Goal: Find specific page/section: Find specific page/section

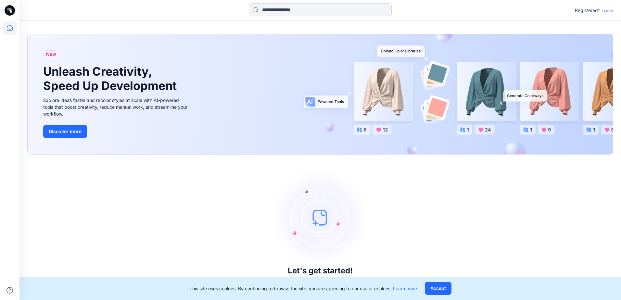
click at [608, 10] on p "Login" at bounding box center [608, 10] width 12 height 7
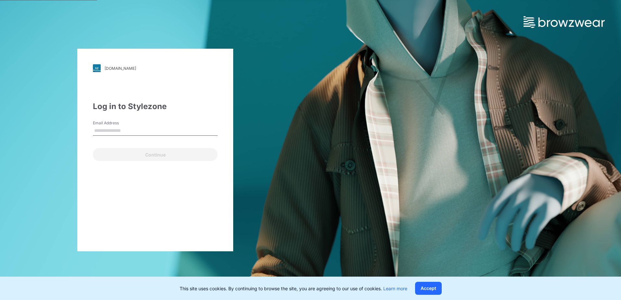
click at [133, 129] on input "Email Address" at bounding box center [155, 131] width 125 height 10
click at [176, 199] on div "walmart.stylezone.com Loading... Log in to Stylezone Email Address Continue" at bounding box center [155, 150] width 156 height 203
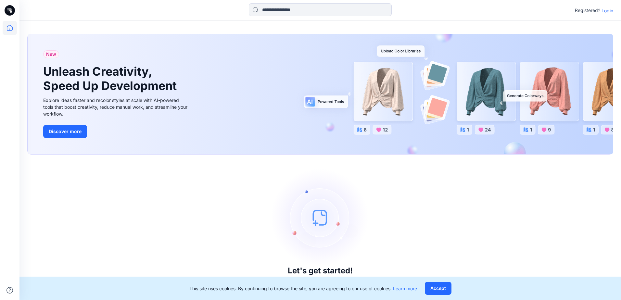
click at [610, 9] on p "Login" at bounding box center [608, 10] width 12 height 7
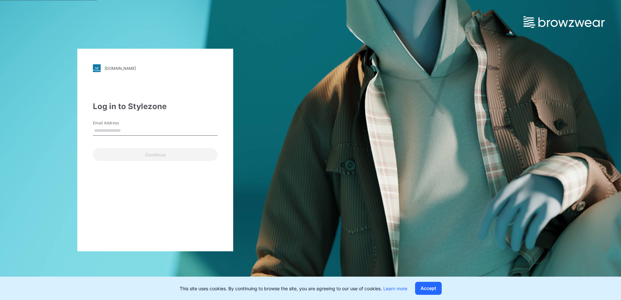
click at [134, 130] on input "Email Address" at bounding box center [155, 131] width 125 height 10
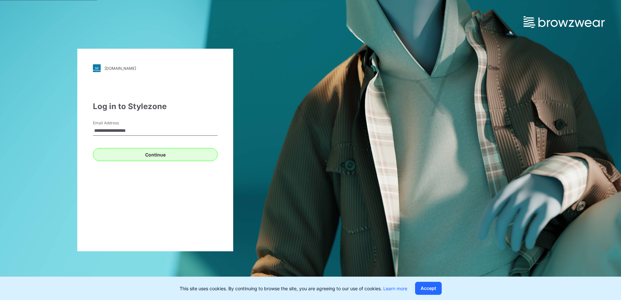
type input "**********"
click at [156, 155] on button "Continue" at bounding box center [155, 154] width 125 height 13
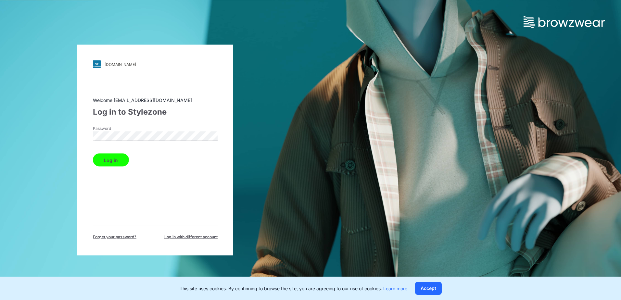
click at [102, 160] on button "Log in" at bounding box center [111, 160] width 36 height 13
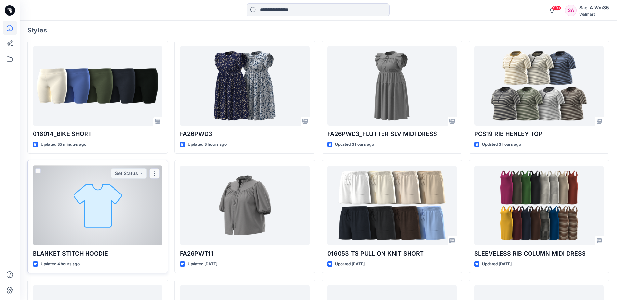
scroll to position [195, 0]
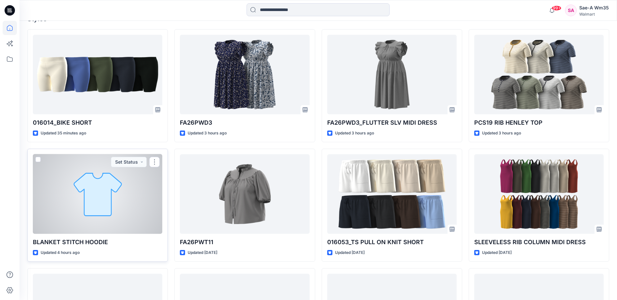
click at [119, 233] on div at bounding box center [97, 194] width 129 height 80
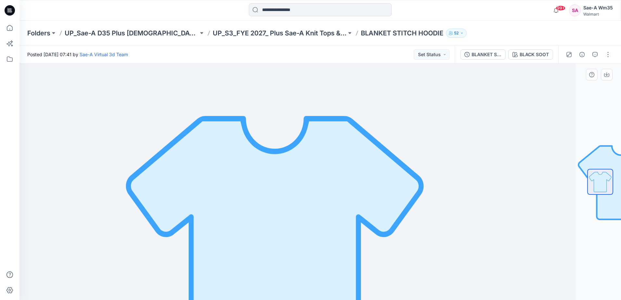
click at [601, 98] on div "BLACK SOOT Loading... Material Properties Loading..." at bounding box center [321, 182] width 602 height 237
click at [607, 182] on img at bounding box center [600, 182] width 25 height 25
click at [278, 168] on img at bounding box center [274, 247] width 325 height 325
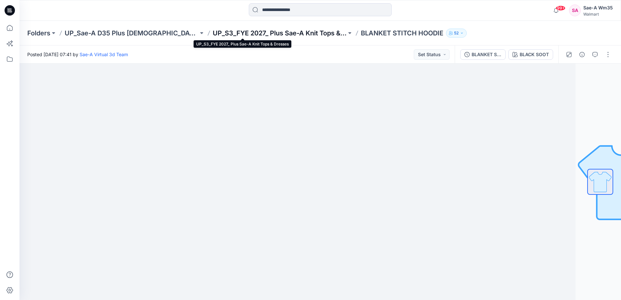
click at [251, 31] on p "UP_S3_FYE 2027_ Plus Sae-A Knit Tops & Dresses" at bounding box center [280, 33] width 134 height 9
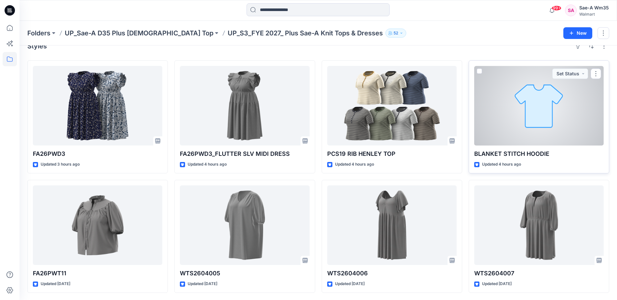
scroll to position [13, 0]
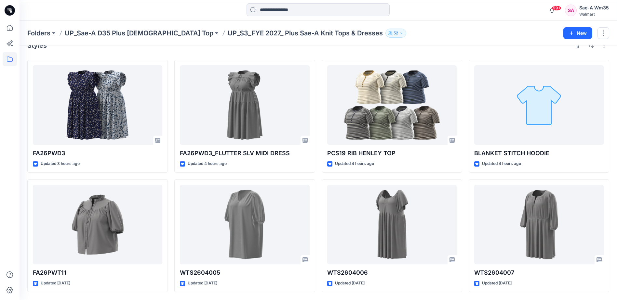
click at [466, 177] on div "FA26PWD3 Updated 3 hours ago FA26PWT11 Updated 2 days ago FA26PWD3_FLUTTER SLV …" at bounding box center [317, 176] width 581 height 233
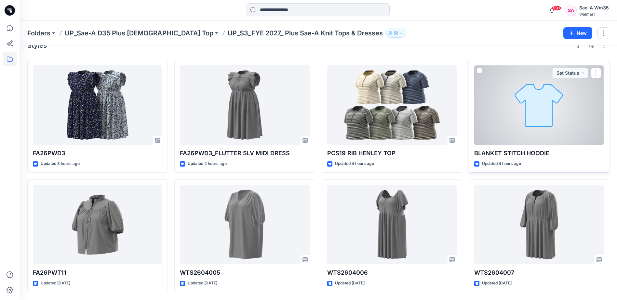
scroll to position [0, 0]
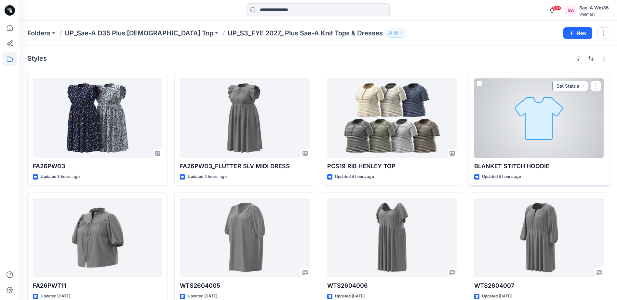
click at [580, 86] on button "Set Status" at bounding box center [570, 86] width 36 height 10
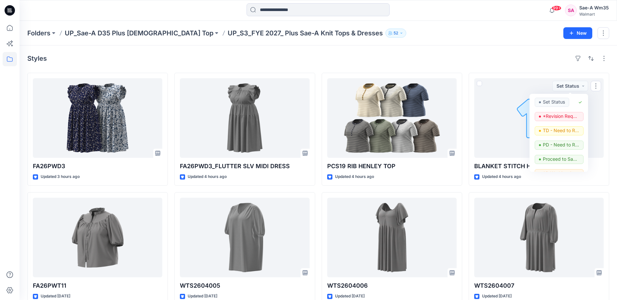
click at [508, 72] on div "Styles FA26PWD3 Updated 3 hours ago FA26PWT11 Updated 2 days ago FA26PWD3_FLUTT…" at bounding box center [318, 180] width 597 height 268
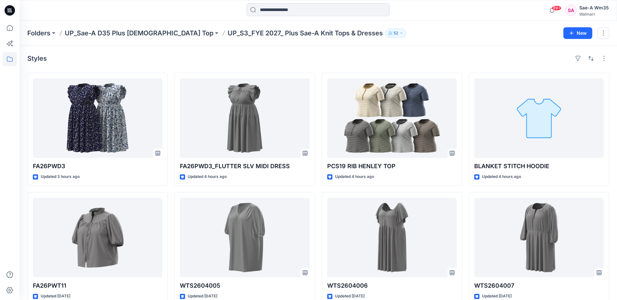
click at [466, 43] on div "Folders UP_Sae-A D35 Plus Ladies Top UP_S3_FYE 2027_ Plus Sae-A Knit Tops & Dre…" at bounding box center [318, 33] width 597 height 25
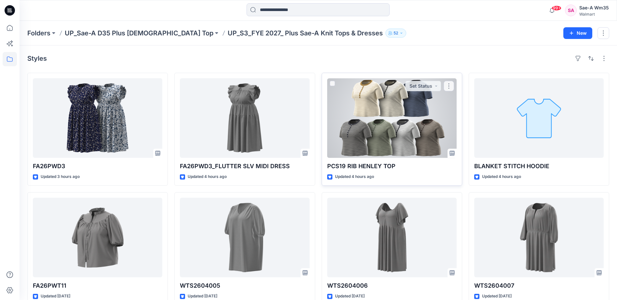
click at [434, 117] on div at bounding box center [391, 118] width 129 height 80
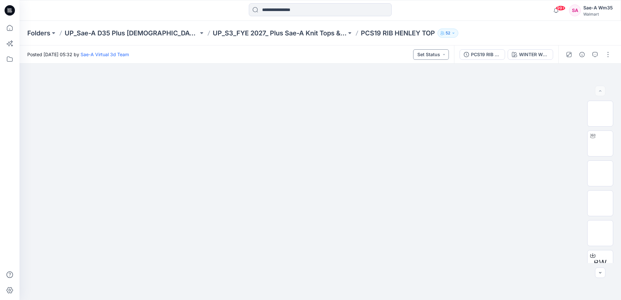
click at [441, 54] on button "Set Status" at bounding box center [431, 54] width 36 height 10
click at [474, 85] on img at bounding box center [320, 85] width 325 height 0
click at [601, 144] on img at bounding box center [601, 144] width 0 height 0
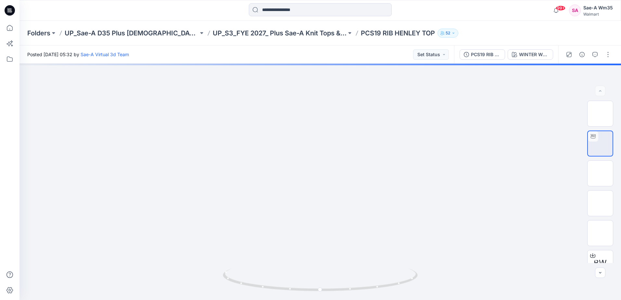
click at [527, 55] on div "WINTER WHITE/MUSTARD SPICE" at bounding box center [534, 54] width 30 height 7
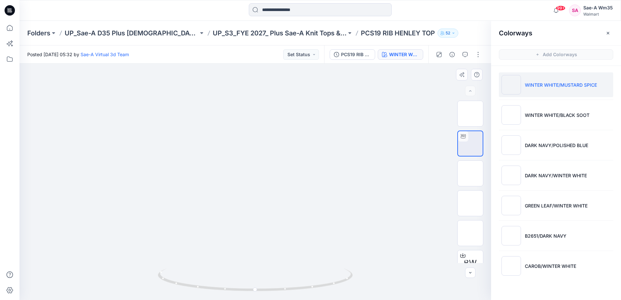
click at [418, 174] on div at bounding box center [256, 182] width 472 height 237
click at [403, 62] on div "PCS19 RIB HENLEY_FULL COLORWAYS WINTER WHITE/MUSTARD SPICE" at bounding box center [376, 55] width 104 height 18
click at [404, 53] on div "WINTER WHITE/MUSTARD SPICE" at bounding box center [404, 54] width 30 height 7
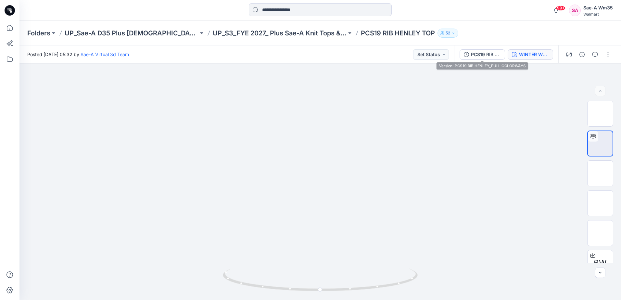
click at [535, 50] on button "WINTER WHITE/MUSTARD SPICE" at bounding box center [531, 54] width 46 height 10
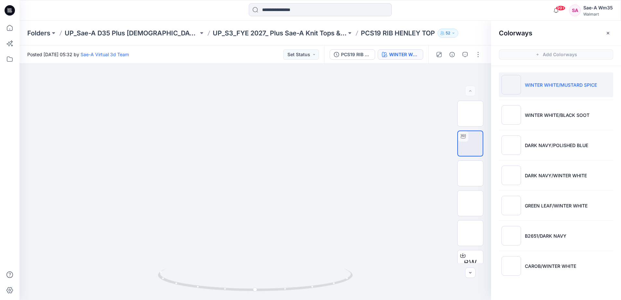
click at [367, 60] on div "PCS19 RIB HENLEY_FULL COLORWAYS WINTER WHITE/MUSTARD SPICE" at bounding box center [376, 55] width 104 height 18
click at [364, 55] on div "PCS19 RIB HENLEY_FULL COLORWAYS" at bounding box center [356, 54] width 30 height 7
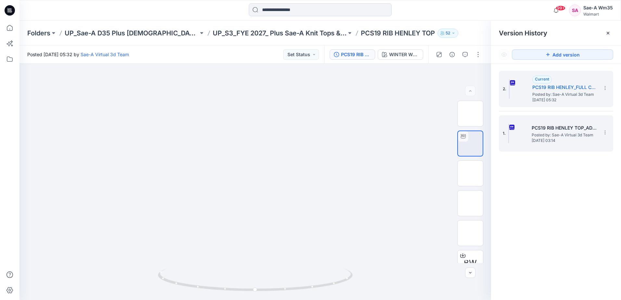
click at [557, 136] on span "Posted by: Sae-A Virtual 3d Team" at bounding box center [564, 135] width 65 height 7
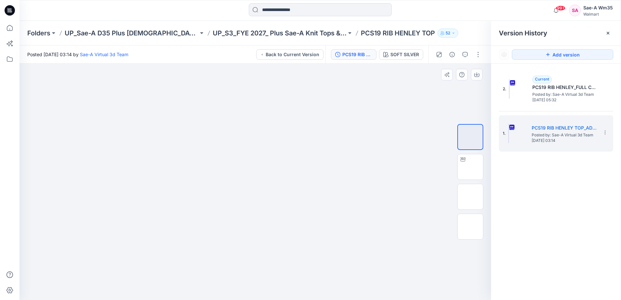
drag, startPoint x: 282, startPoint y: 248, endPoint x: 317, endPoint y: 242, distance: 36.0
drag, startPoint x: 247, startPoint y: 255, endPoint x: 294, endPoint y: 252, distance: 47.3
click at [294, 252] on div at bounding box center [256, 182] width 472 height 237
click at [471, 167] on img at bounding box center [471, 167] width 0 height 0
drag, startPoint x: 262, startPoint y: 245, endPoint x: 283, endPoint y: 240, distance: 21.7
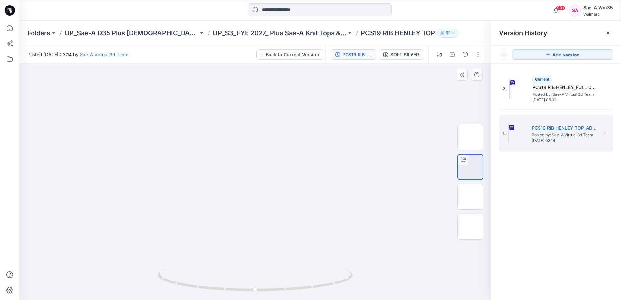
drag, startPoint x: 256, startPoint y: 292, endPoint x: 295, endPoint y: 289, distance: 39.4
click at [292, 290] on icon at bounding box center [256, 281] width 197 height 24
drag, startPoint x: 293, startPoint y: 292, endPoint x: 329, endPoint y: 287, distance: 35.7
click at [329, 287] on icon at bounding box center [256, 281] width 197 height 24
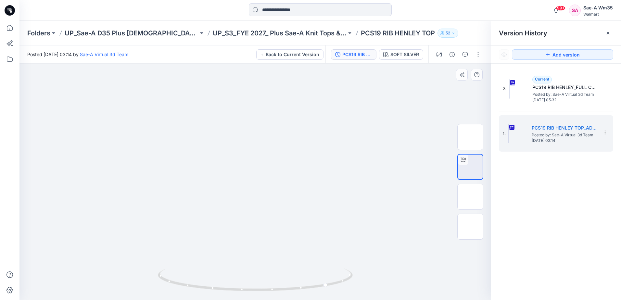
drag, startPoint x: 367, startPoint y: 287, endPoint x: 380, endPoint y: 287, distance: 12.4
drag, startPoint x: 246, startPoint y: 292, endPoint x: 281, endPoint y: 289, distance: 34.9
click at [281, 289] on icon at bounding box center [256, 281] width 197 height 24
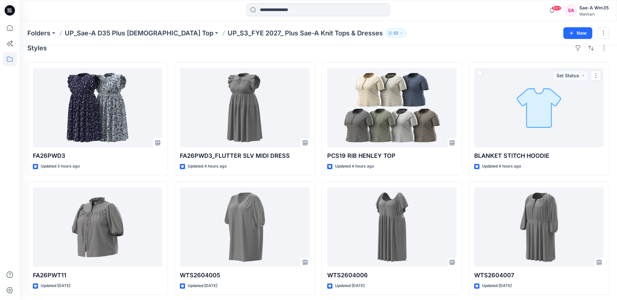
scroll to position [13, 0]
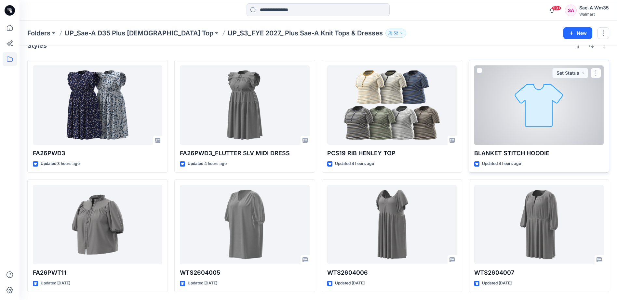
click at [539, 98] on div at bounding box center [538, 105] width 129 height 80
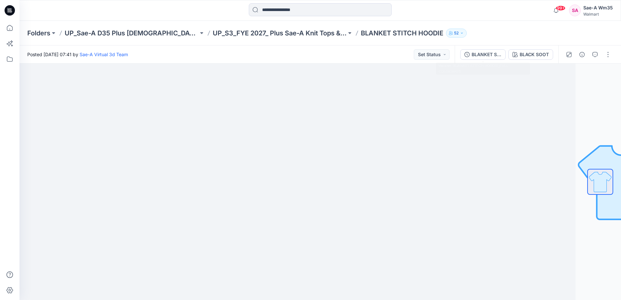
click at [485, 39] on div "Folders UP_Sae-A D35 Plus Ladies Top UP_S3_FYE 2027_ Plus Sae-A Knit Tops & Dre…" at bounding box center [321, 33] width 602 height 25
